Goal: Complete application form

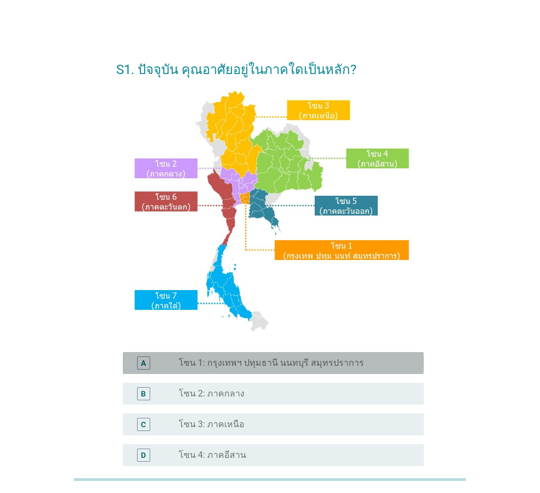
click at [283, 361] on label "โซน 1: กรุงเทพฯ ปทุมธานี นนทบุรี สมุทรปราการ" at bounding box center [271, 362] width 185 height 11
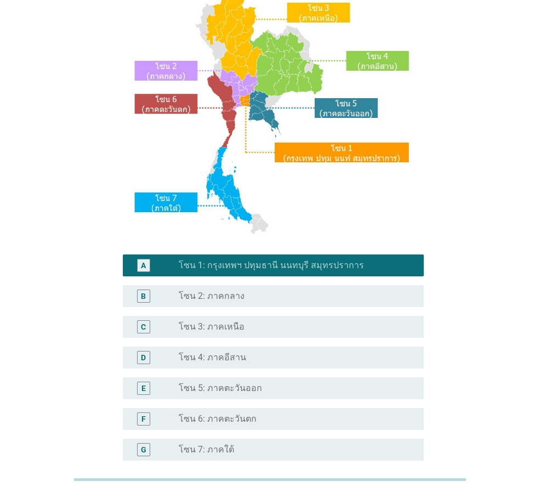
scroll to position [206, 0]
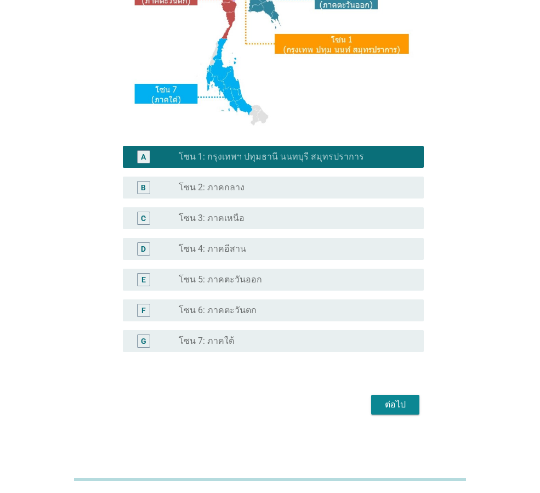
drag, startPoint x: 378, startPoint y: 393, endPoint x: 402, endPoint y: 406, distance: 27.7
click at [380, 396] on div "ต่อไป" at bounding box center [269, 404] width 307 height 26
click at [402, 406] on div "ต่อไป" at bounding box center [395, 404] width 31 height 13
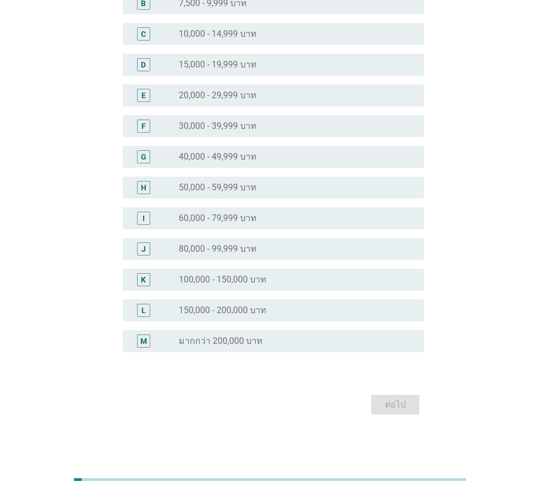
scroll to position [0, 0]
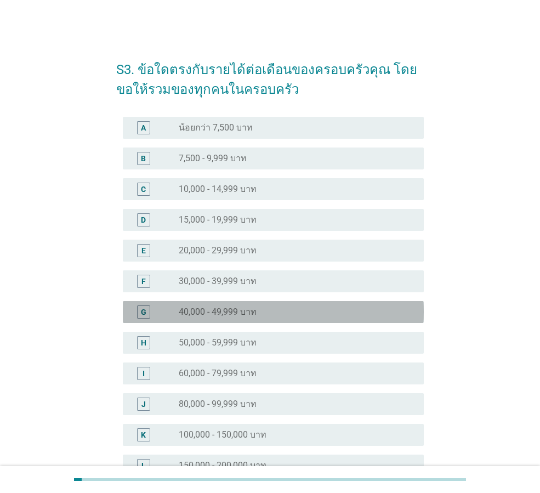
click at [252, 311] on label "40,000 - 49,999 บาท" at bounding box center [218, 311] width 78 height 11
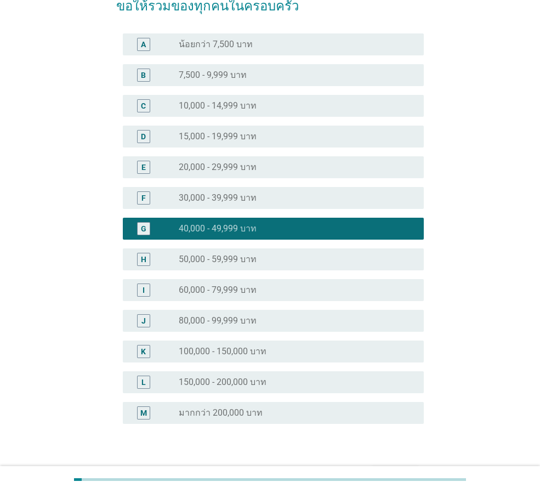
scroll to position [155, 0]
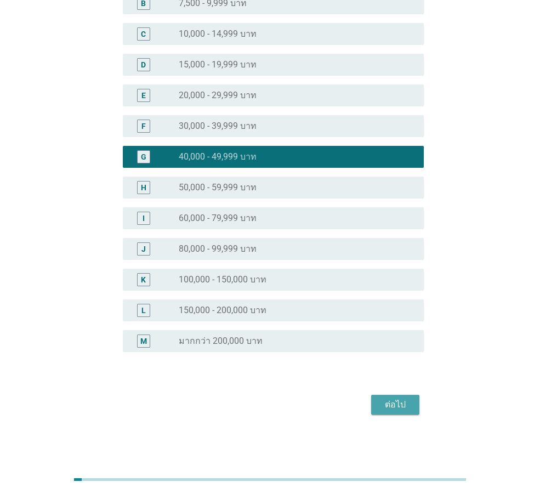
click at [392, 404] on div "ต่อไป" at bounding box center [395, 404] width 31 height 13
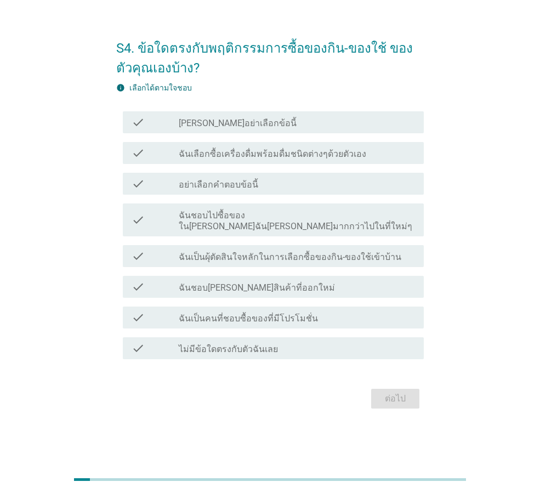
scroll to position [0, 0]
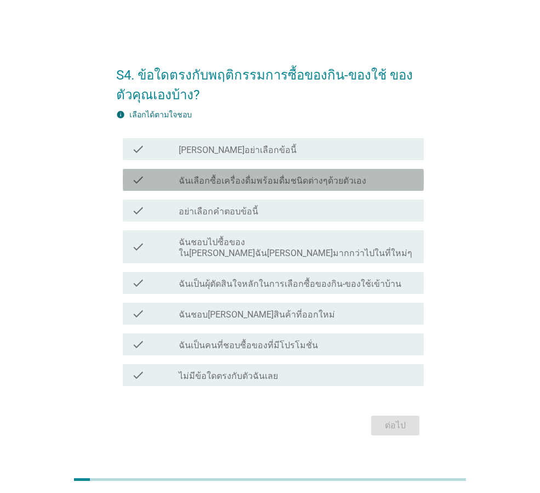
click at [261, 191] on div "check check_box_outline_blank ฉันเลือกซื้อเครื่องดื่มพร้อมดื่มชนิดต่างๆด้วยตัวเ…" at bounding box center [273, 180] width 301 height 22
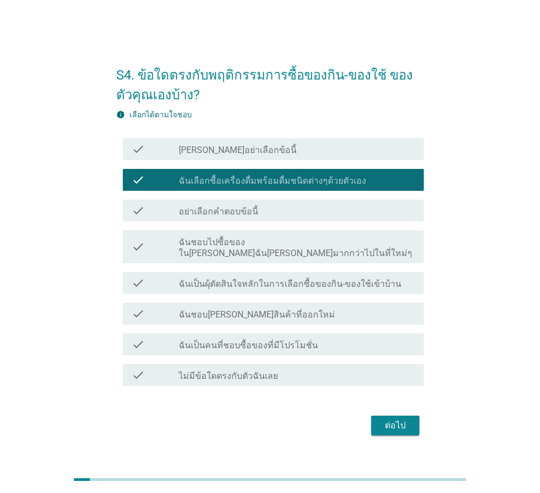
click at [264, 236] on div "check check_box_outline_blank ฉันชอบไปซื้อของใน[PERSON_NAME]ฉัน[PERSON_NAME]มาก…" at bounding box center [273, 246] width 301 height 33
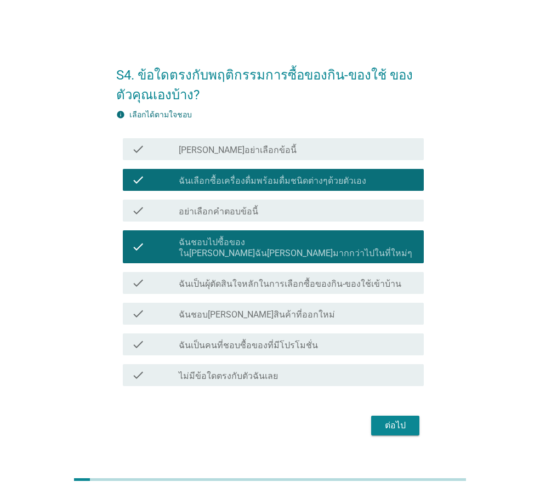
click at [267, 278] on label "ฉันเป็นผุ้ตัดสินใจหลักในการเลือกซื้อของกิน-ของใช้เข้าบ้าน" at bounding box center [290, 283] width 222 height 11
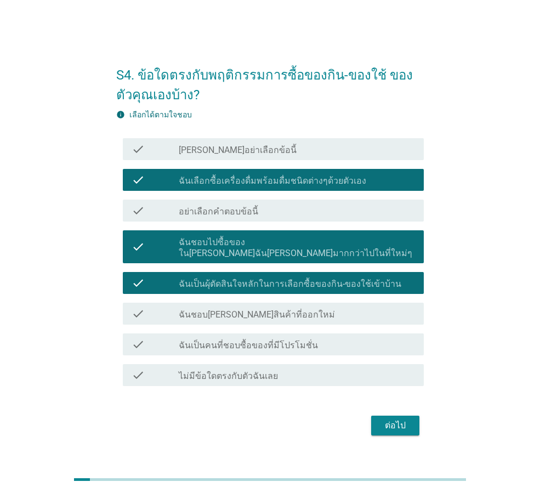
click at [284, 307] on div "check_box_outline_blank ฉันชอบ[PERSON_NAME]สินค้าที่ออกใหม่" at bounding box center [297, 313] width 236 height 13
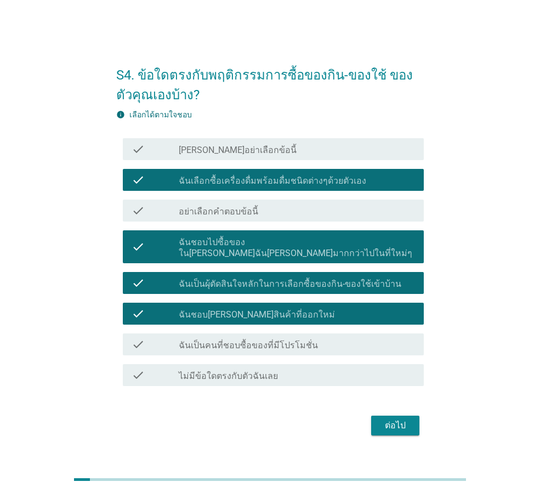
click at [313, 338] on div "check_box_outline_blank ฉันเป็นคนที่ชอบซื้อของที่มีโปรโมชั่น" at bounding box center [297, 344] width 236 height 13
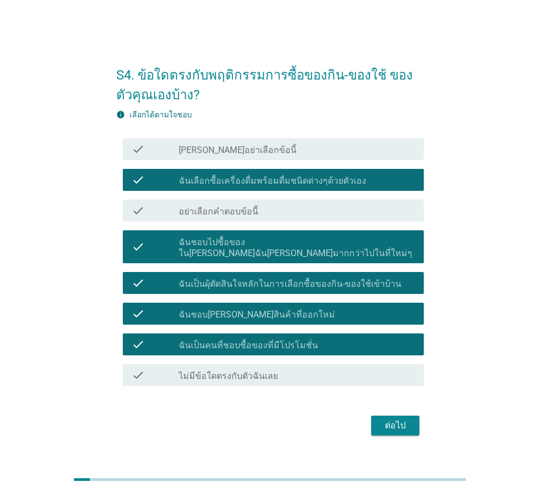
click at [313, 307] on div "check_box_outline_blank ฉันชอบ[PERSON_NAME]สินค้าที่ออกใหม่" at bounding box center [297, 313] width 236 height 13
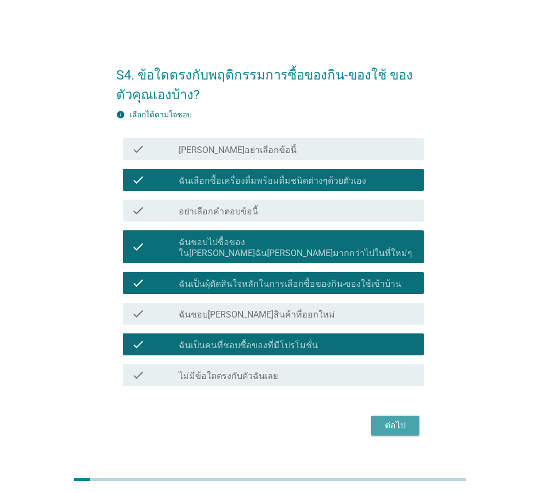
click at [392, 419] on div "ต่อไป" at bounding box center [395, 425] width 31 height 13
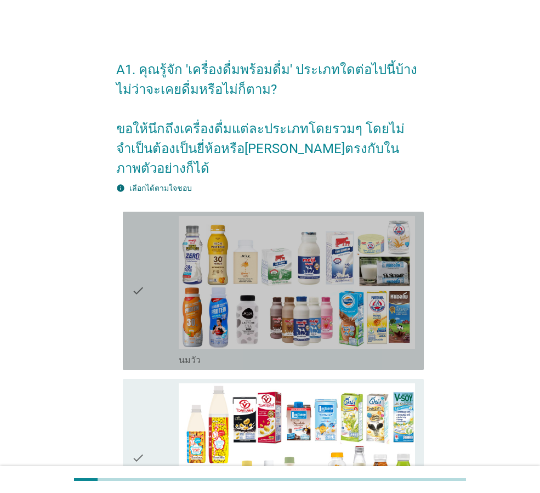
click at [129, 278] on div "check check_box_outline_blank [PERSON_NAME]" at bounding box center [273, 291] width 301 height 158
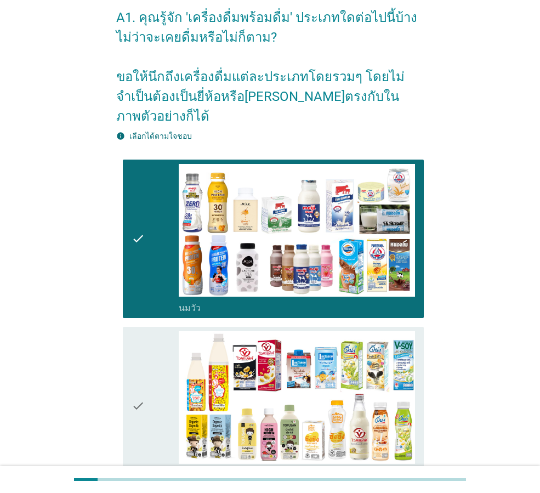
scroll to position [164, 0]
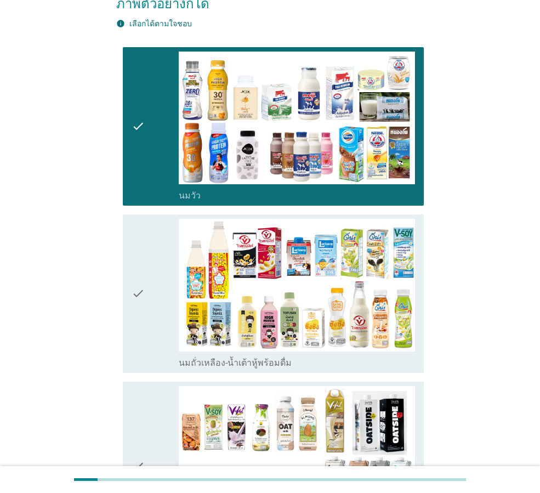
click at [131, 282] on div "check check_box_outline_blank นมถั่วเหลือง-น้ำเต้าหู้พร้อมดื่ม" at bounding box center [273, 293] width 301 height 158
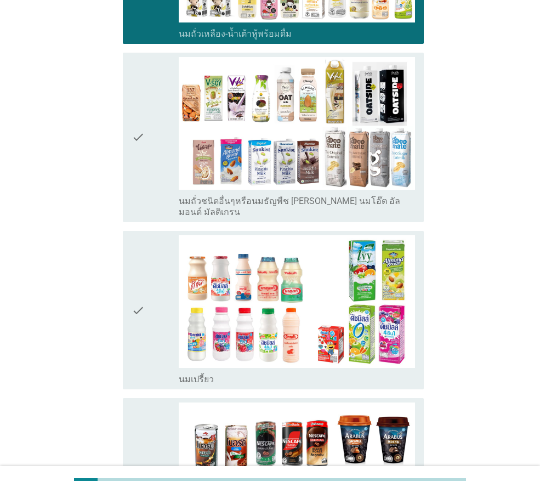
click at [131, 282] on div "check check_box_outline_blank นมเปรี้ยว" at bounding box center [273, 310] width 301 height 158
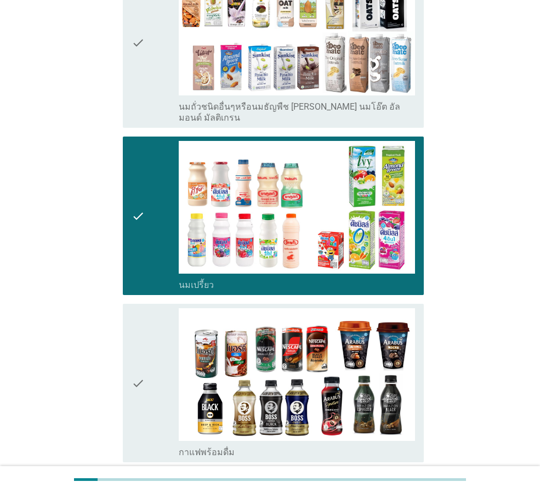
scroll to position [712, 0]
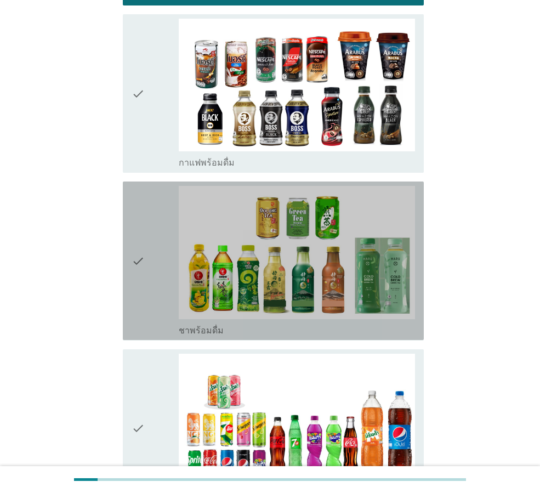
click at [131, 282] on div "check check_box_outline_blank ชาพร้อมดื่ม" at bounding box center [273, 260] width 301 height 158
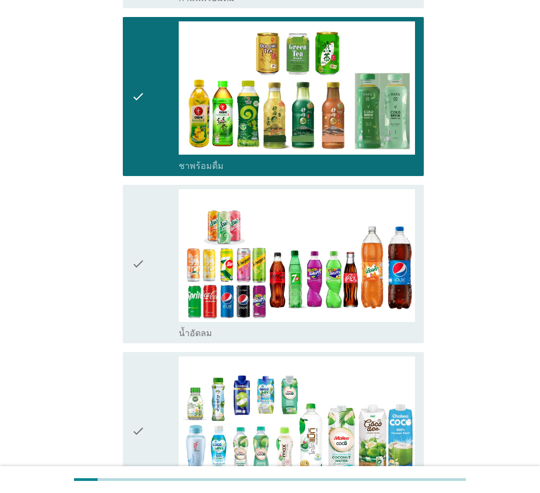
click at [131, 282] on div "check check_box_outline_blank น้ำอัดลม" at bounding box center [273, 264] width 301 height 158
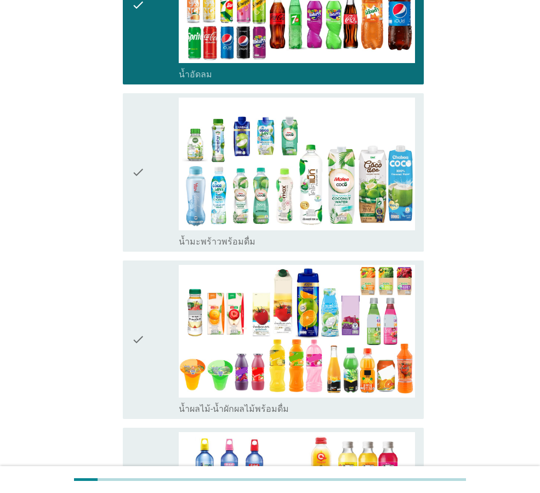
scroll to position [1425, 0]
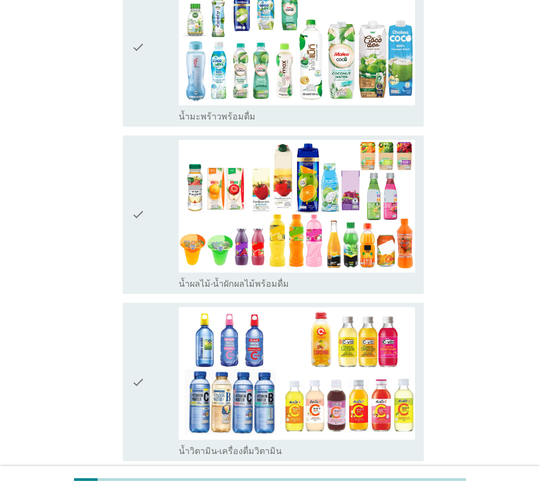
click at [135, 191] on icon "check" at bounding box center [138, 215] width 13 height 150
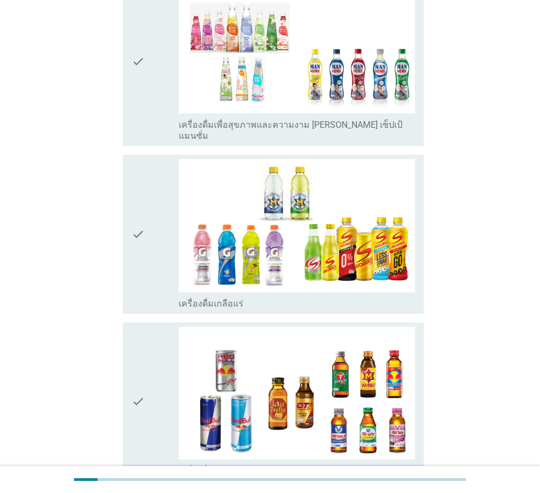
click at [151, 198] on div "check" at bounding box center [155, 234] width 47 height 150
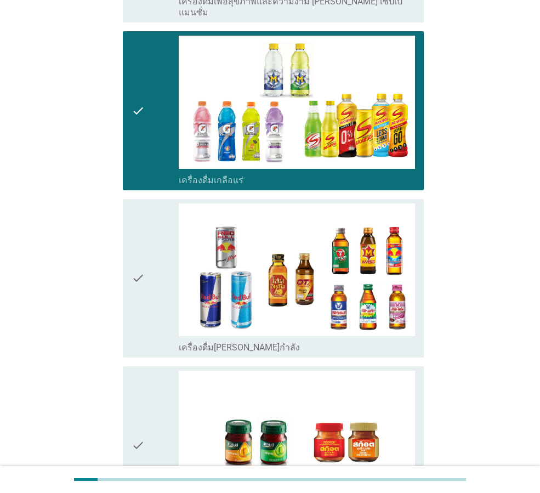
scroll to position [2137, 0]
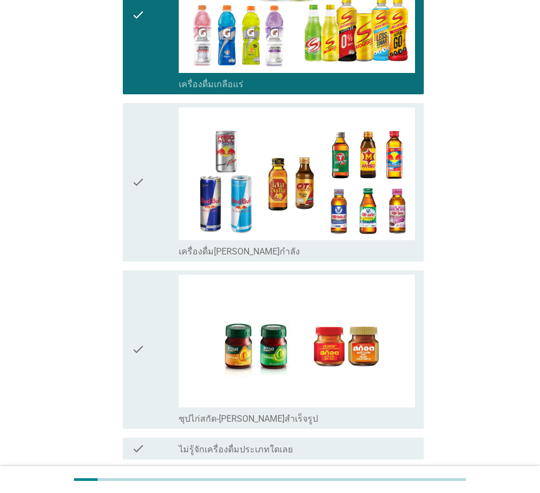
click at [380, 492] on div "ต่อไป" at bounding box center [395, 498] width 31 height 13
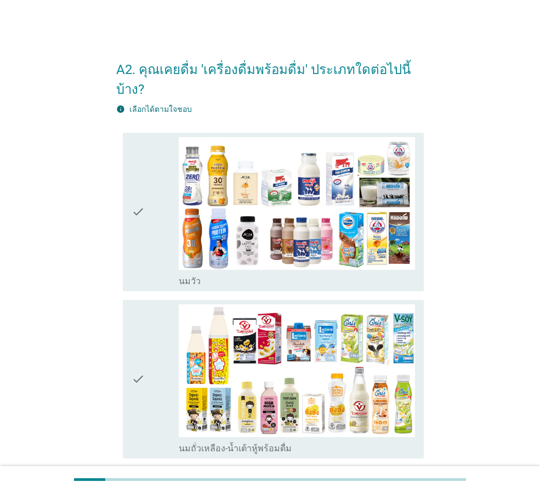
click at [146, 197] on div "check" at bounding box center [155, 212] width 47 height 150
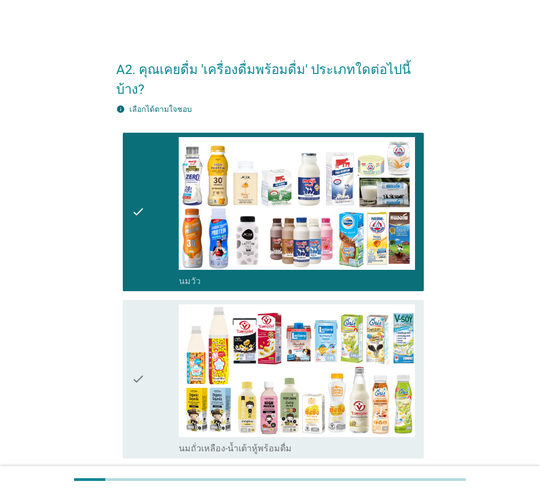
click at [138, 344] on icon "check" at bounding box center [138, 379] width 13 height 150
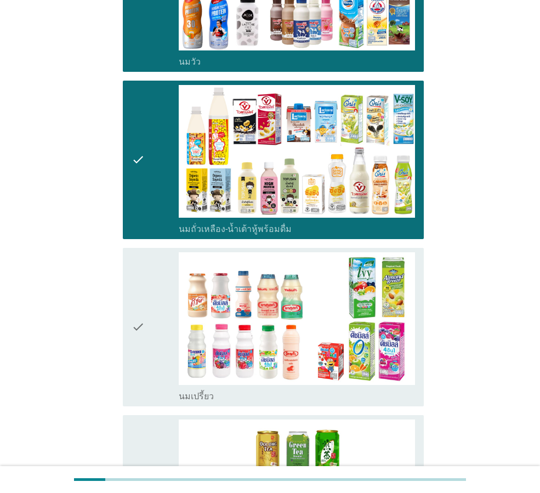
click at [143, 347] on icon "check" at bounding box center [138, 327] width 13 height 150
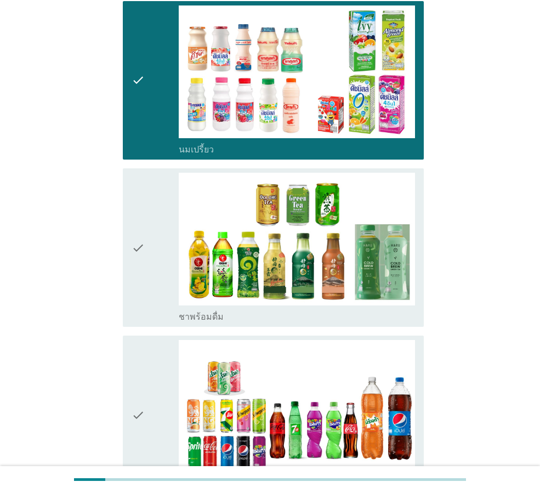
scroll to position [548, 0]
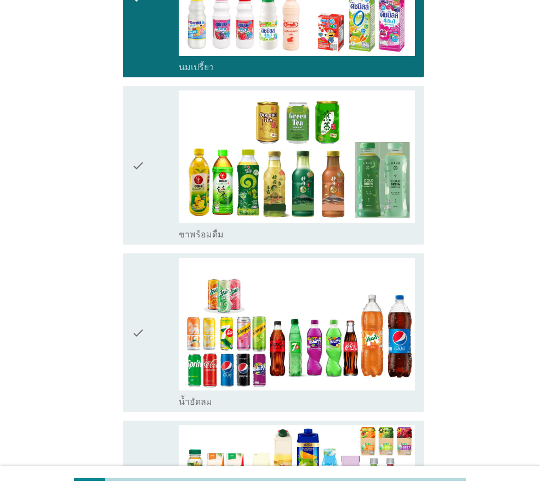
click at [159, 258] on div "check" at bounding box center [155, 333] width 47 height 150
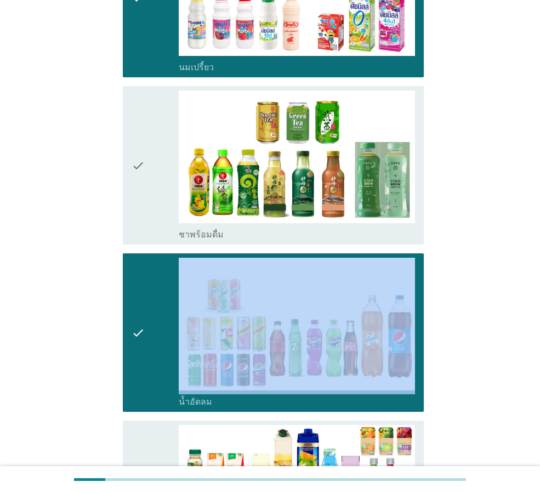
click at [159, 258] on div "check" at bounding box center [155, 333] width 47 height 150
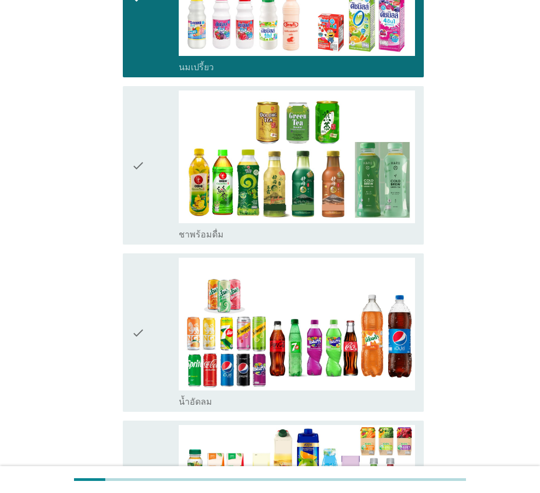
click at [168, 176] on div "check" at bounding box center [155, 165] width 47 height 150
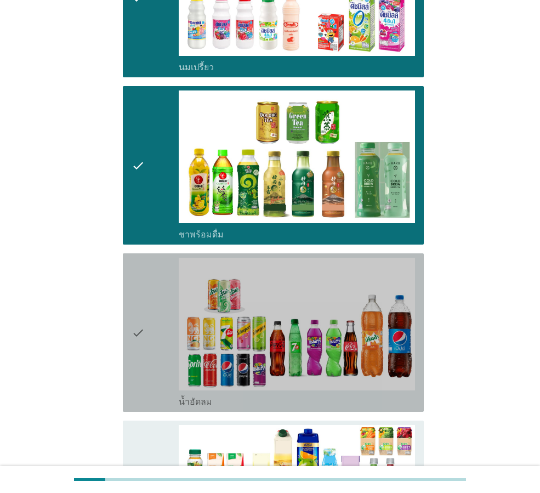
click at [155, 301] on div "check" at bounding box center [155, 333] width 47 height 150
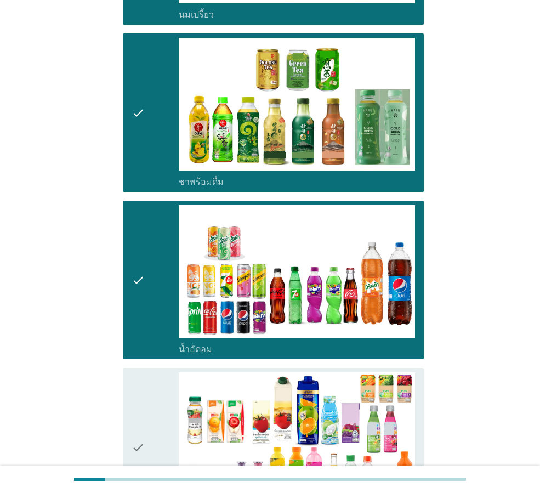
scroll to position [822, 0]
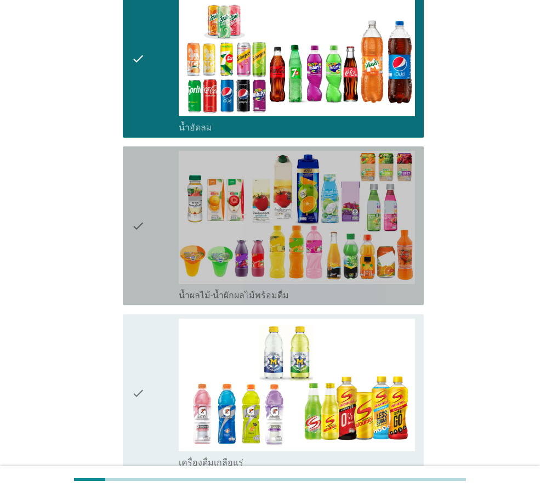
click at [150, 211] on div "check" at bounding box center [155, 226] width 47 height 150
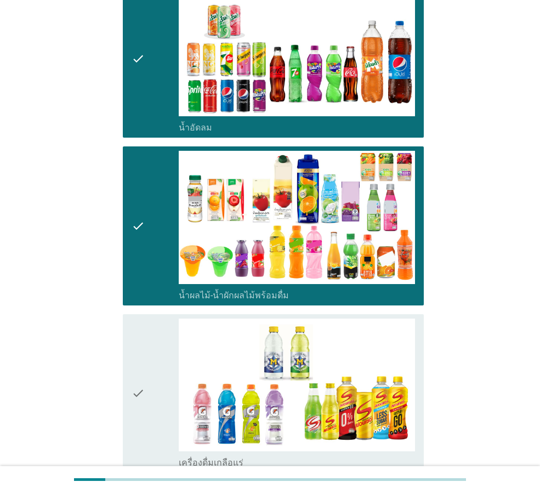
click at [147, 337] on div "check" at bounding box center [155, 393] width 47 height 150
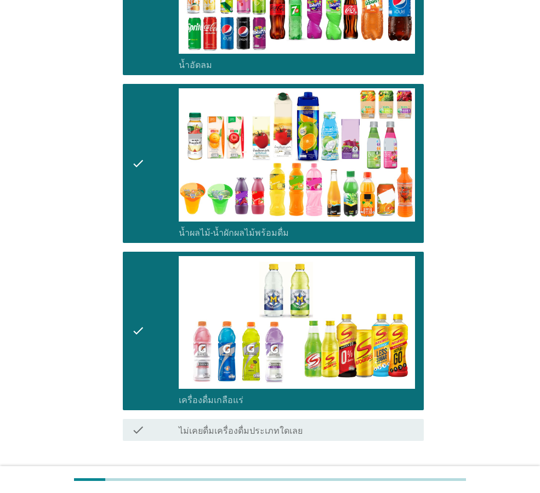
scroll to position [940, 0]
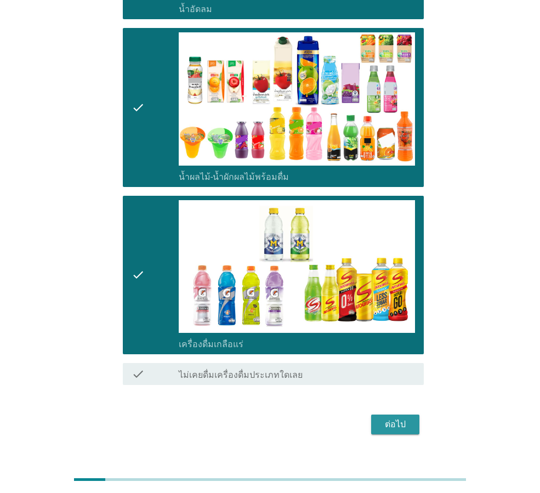
click at [387, 418] on div "ต่อไป" at bounding box center [395, 424] width 31 height 13
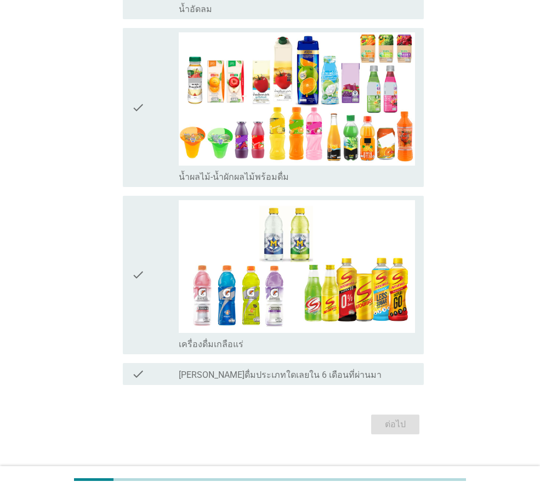
scroll to position [0, 0]
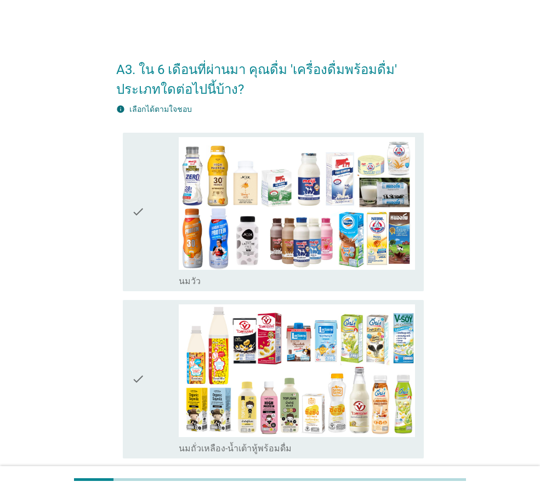
click at [121, 224] on div "check check_box_outline_blank [PERSON_NAME]" at bounding box center [269, 211] width 307 height 167
click at [138, 225] on icon "check" at bounding box center [138, 212] width 13 height 150
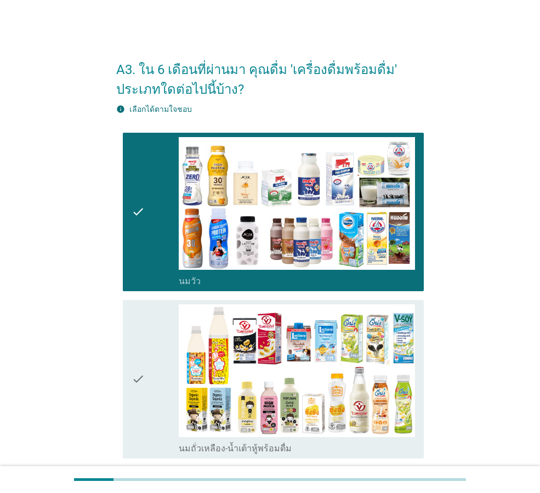
click at [156, 367] on div "check" at bounding box center [155, 379] width 47 height 150
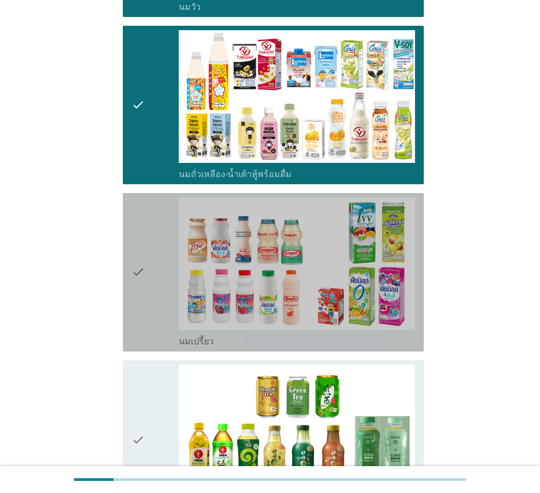
click at [138, 271] on icon "check" at bounding box center [138, 272] width 13 height 150
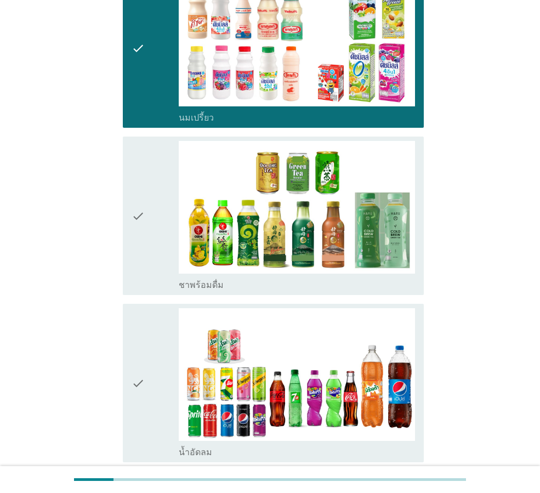
scroll to position [603, 0]
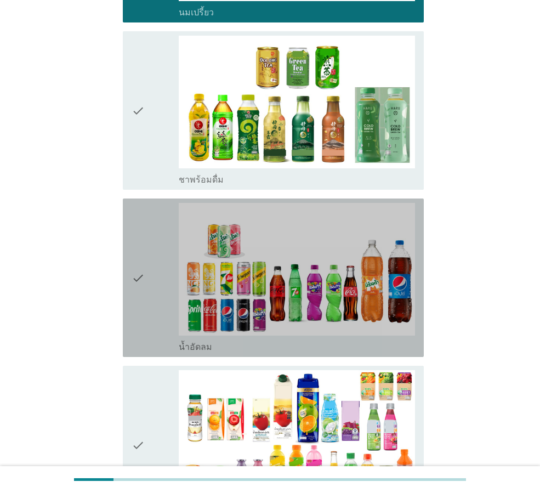
click at [138, 271] on icon "check" at bounding box center [138, 278] width 13 height 150
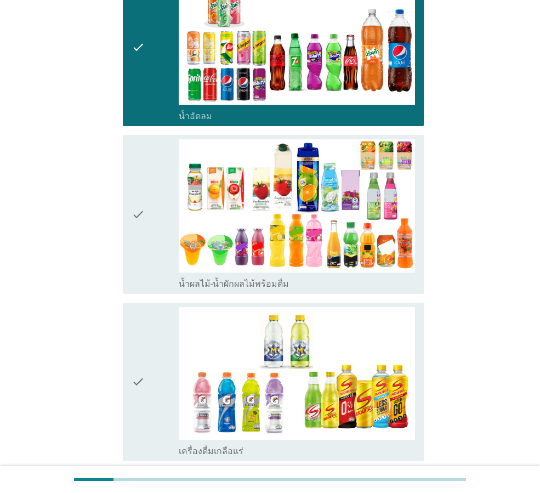
scroll to position [932, 0]
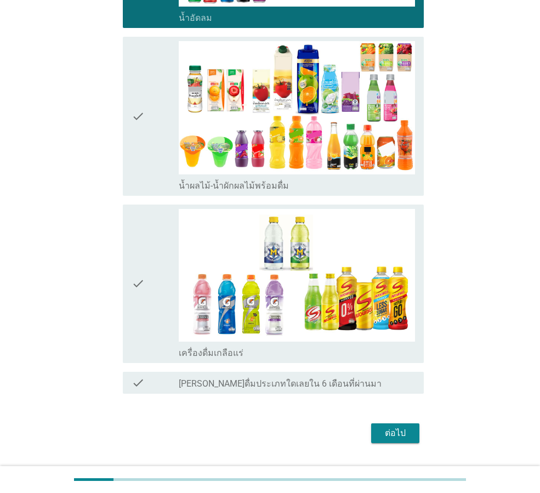
click at [398, 432] on div "ต่อไป" at bounding box center [395, 432] width 31 height 13
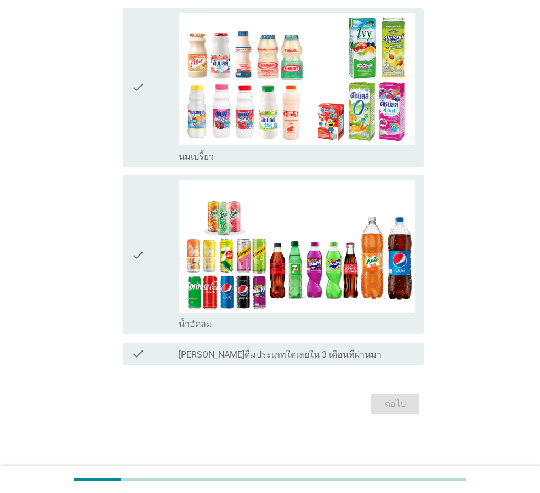
scroll to position [0, 0]
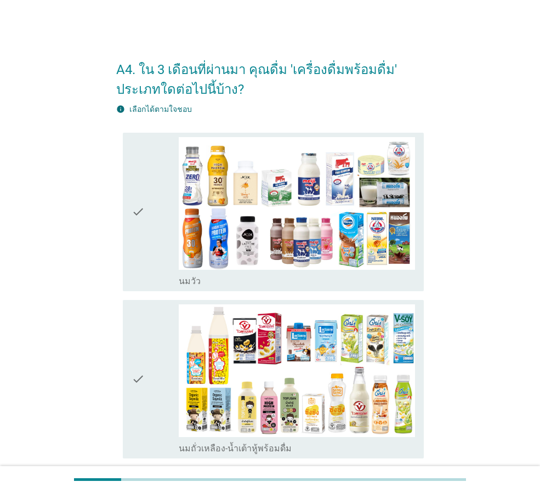
click at [163, 209] on div "check" at bounding box center [155, 212] width 47 height 150
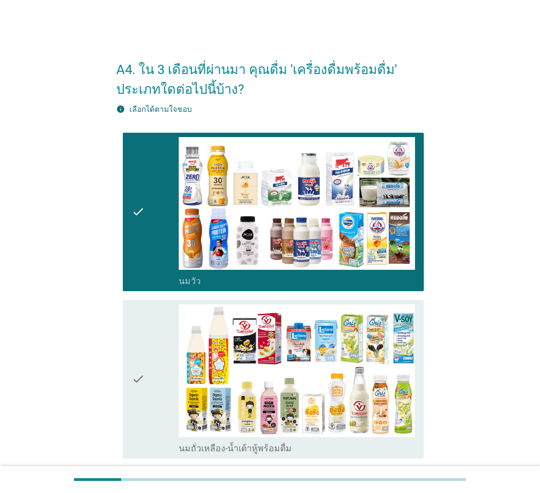
click at [151, 390] on div "check" at bounding box center [155, 379] width 47 height 150
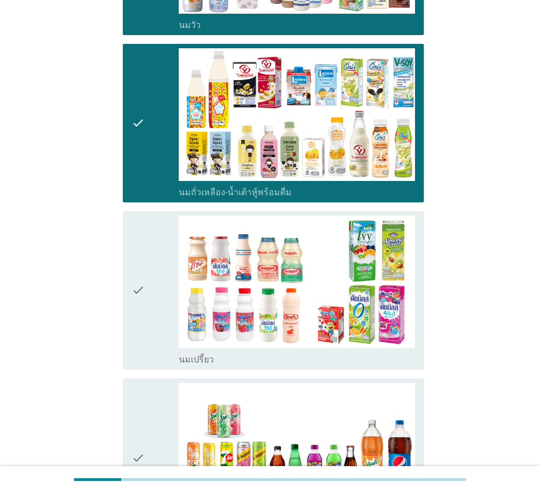
scroll to position [329, 0]
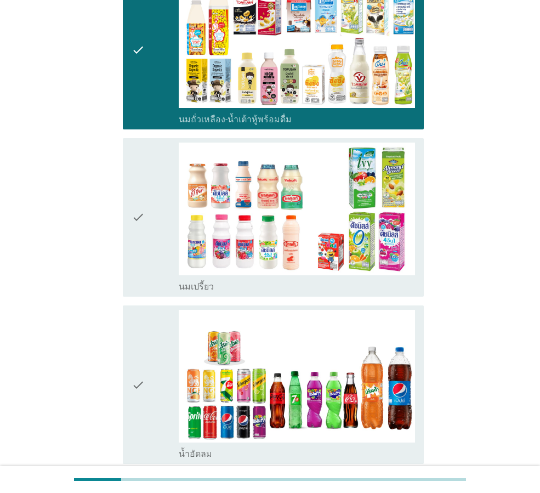
click at [143, 260] on icon "check" at bounding box center [138, 217] width 13 height 150
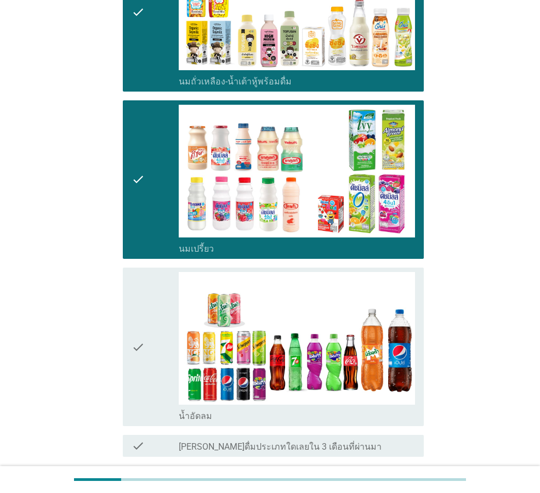
scroll to position [459, 0]
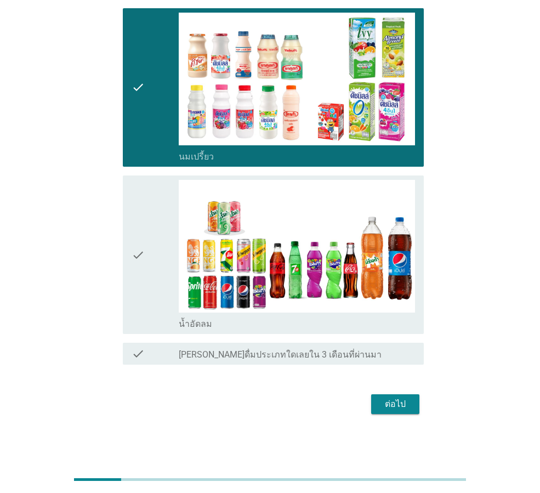
click at [397, 406] on div "ต่อไป" at bounding box center [395, 403] width 31 height 13
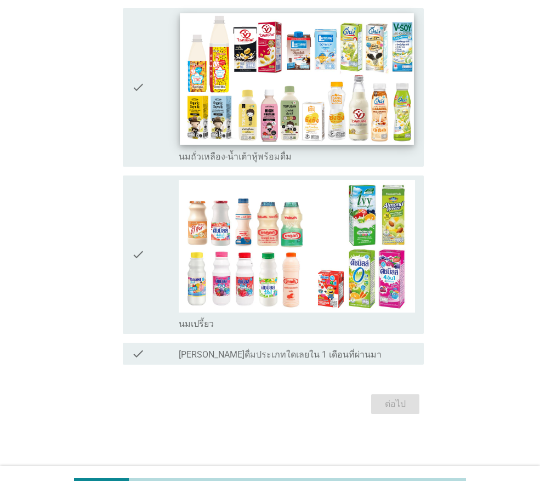
scroll to position [0, 0]
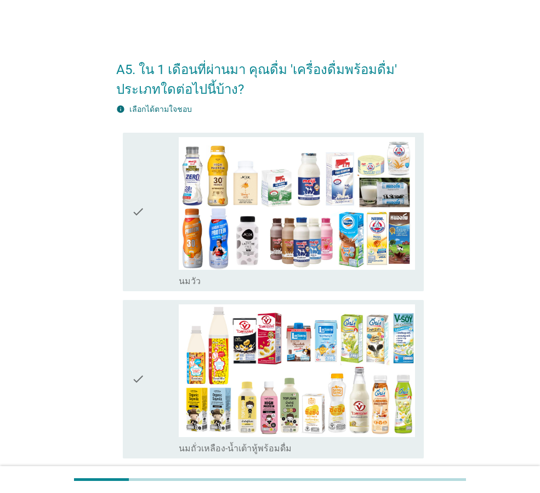
click at [135, 239] on icon "check" at bounding box center [138, 212] width 13 height 150
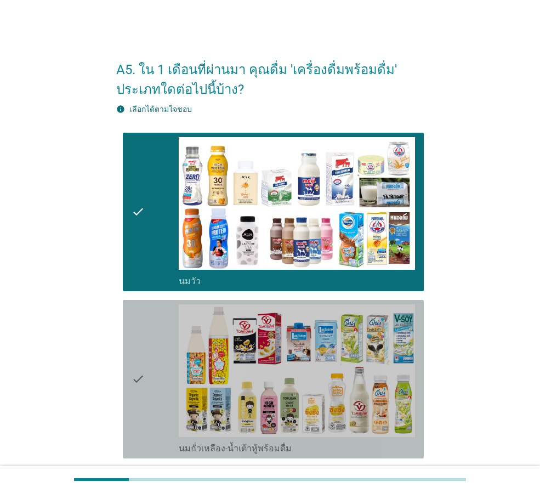
click at [157, 351] on div "check" at bounding box center [155, 379] width 47 height 150
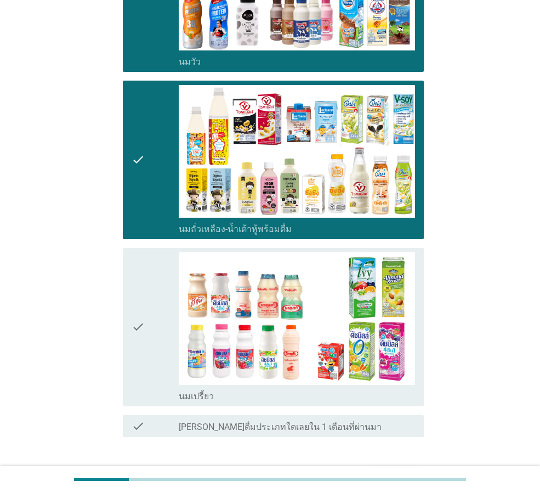
click at [157, 351] on div "check" at bounding box center [155, 327] width 47 height 150
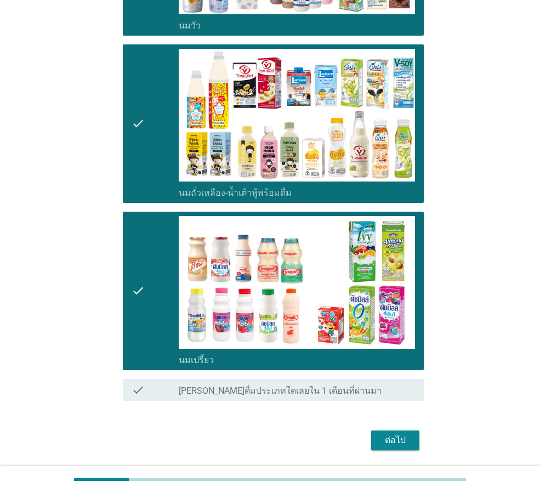
scroll to position [292, 0]
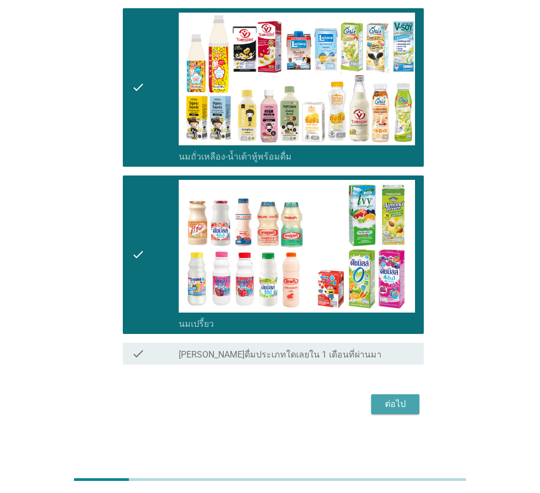
click at [387, 398] on div "ต่อไป" at bounding box center [395, 403] width 31 height 13
